Goal: Task Accomplishment & Management: Manage account settings

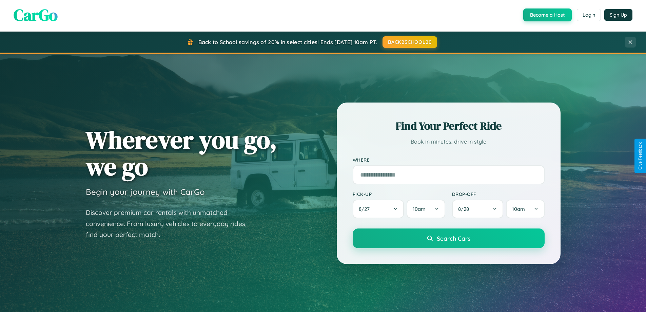
scroll to position [1305, 0]
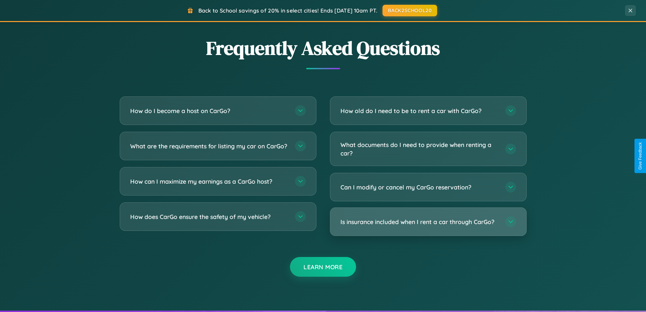
click at [428, 222] on h3 "Is insurance included when I rent a car through CarGo?" at bounding box center [420, 221] width 158 height 8
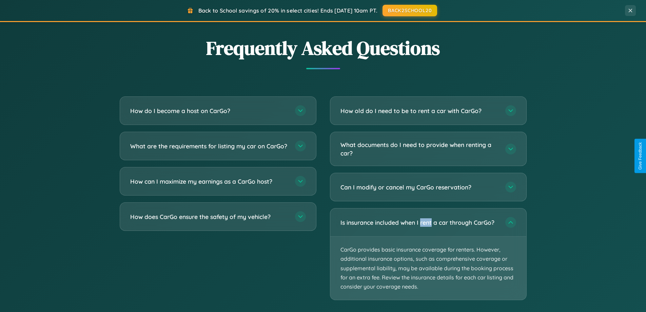
scroll to position [0, 0]
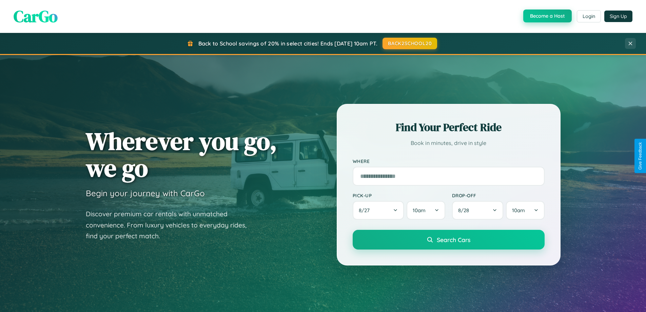
click at [547, 16] on button "Become a Host" at bounding box center [547, 15] width 49 height 13
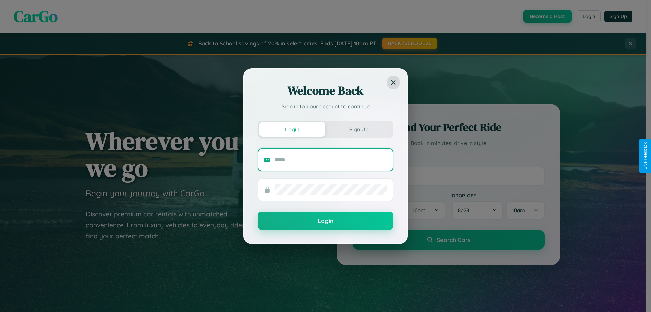
click at [331, 159] on input "text" at bounding box center [331, 159] width 113 height 11
type input "**********"
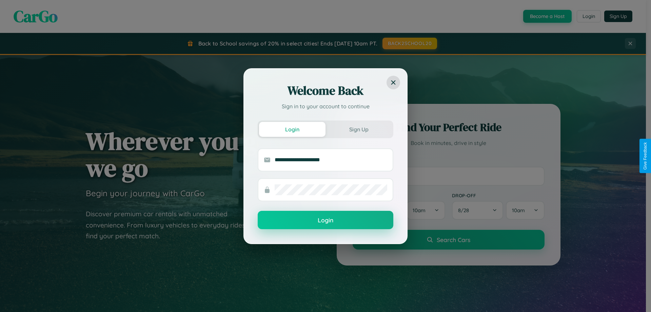
click at [326, 220] on button "Login" at bounding box center [326, 220] width 136 height 18
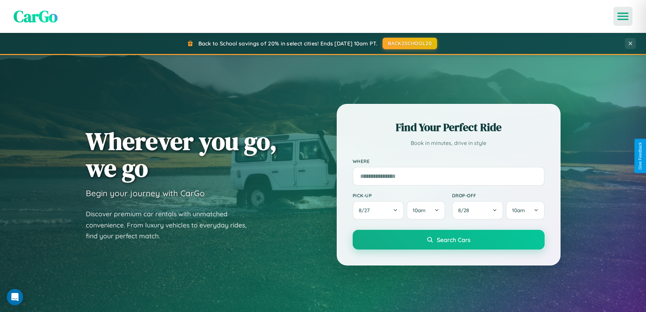
click at [623, 16] on icon "Open menu" at bounding box center [623, 16] width 10 height 6
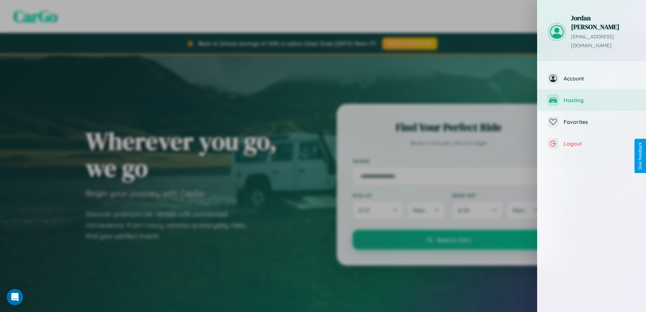
click at [592, 97] on span "Hosting" at bounding box center [600, 100] width 72 height 7
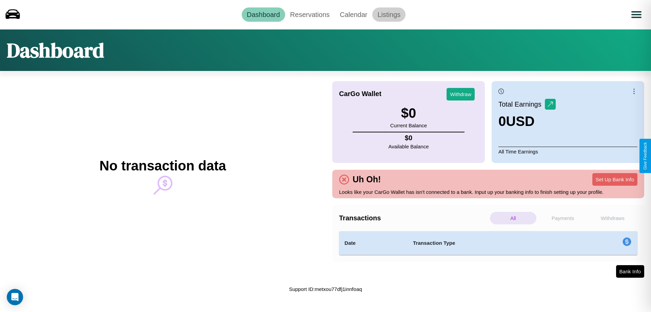
click at [389, 14] on link "Listings" at bounding box center [388, 14] width 33 height 14
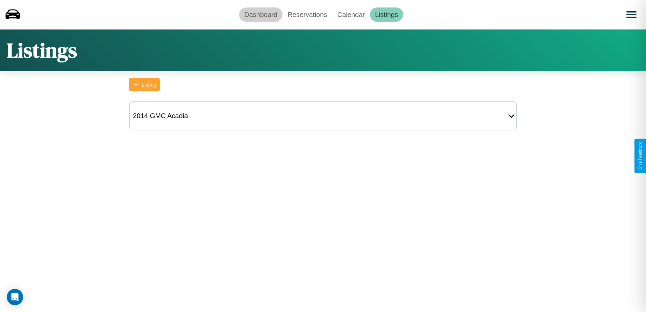
click at [261, 14] on link "Dashboard" at bounding box center [260, 14] width 43 height 14
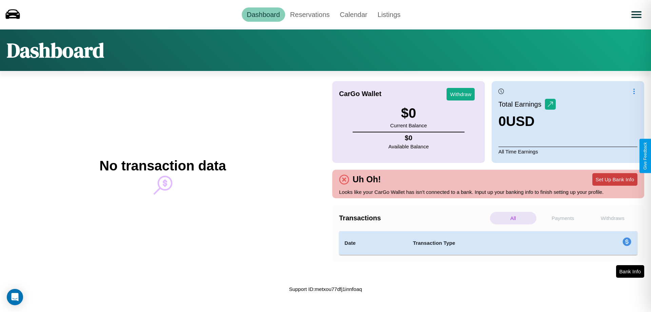
click at [615, 179] on button "Set Up Bank Info" at bounding box center [615, 179] width 45 height 13
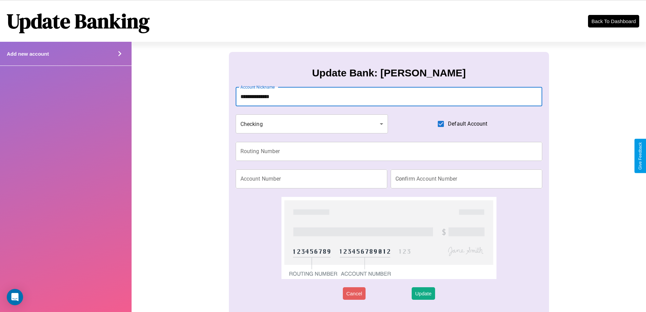
type input "**********"
